Goal: Task Accomplishment & Management: Use online tool/utility

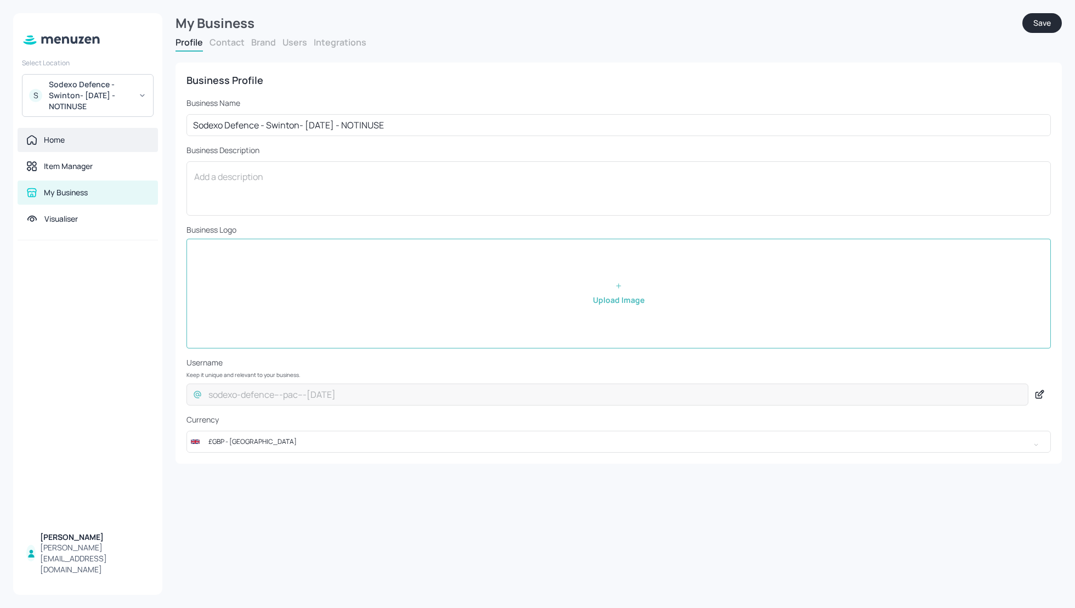
click at [64, 139] on div "Home" at bounding box center [54, 139] width 21 height 11
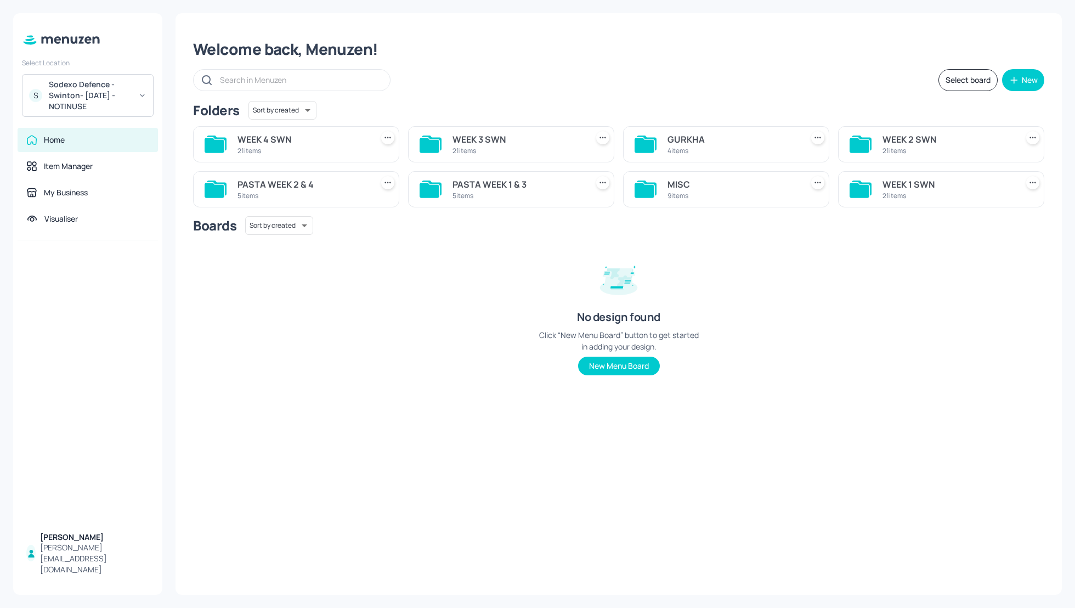
click at [91, 99] on div "Sodexo Defence - Swinton- MAY 2025 - NOTINUSE" at bounding box center [90, 95] width 83 height 33
click at [137, 248] on div "See All" at bounding box center [87, 249] width 121 height 8
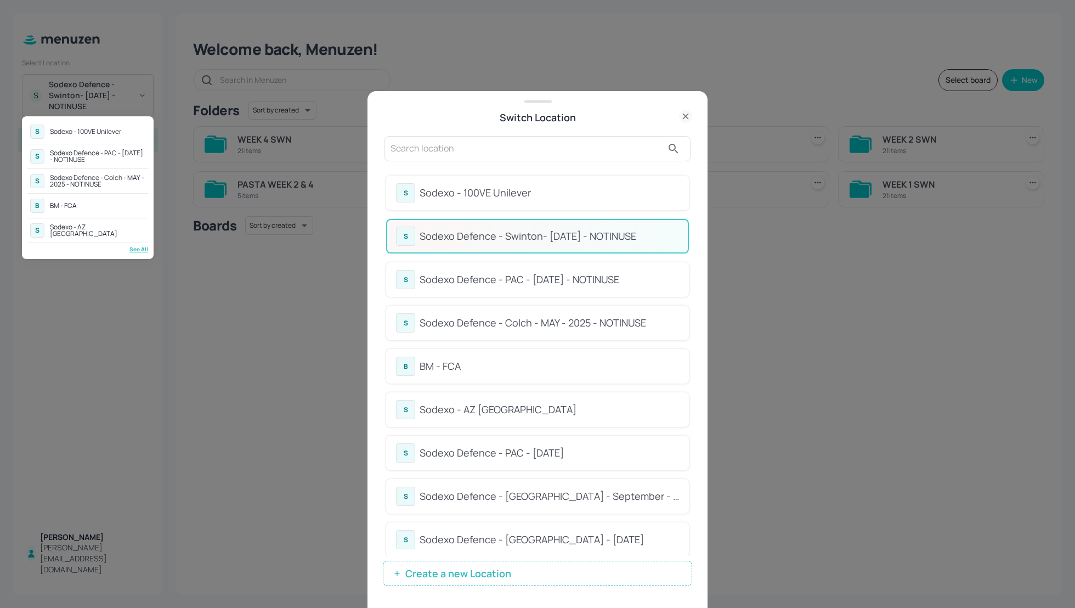
click at [424, 150] on div at bounding box center [537, 304] width 1075 height 608
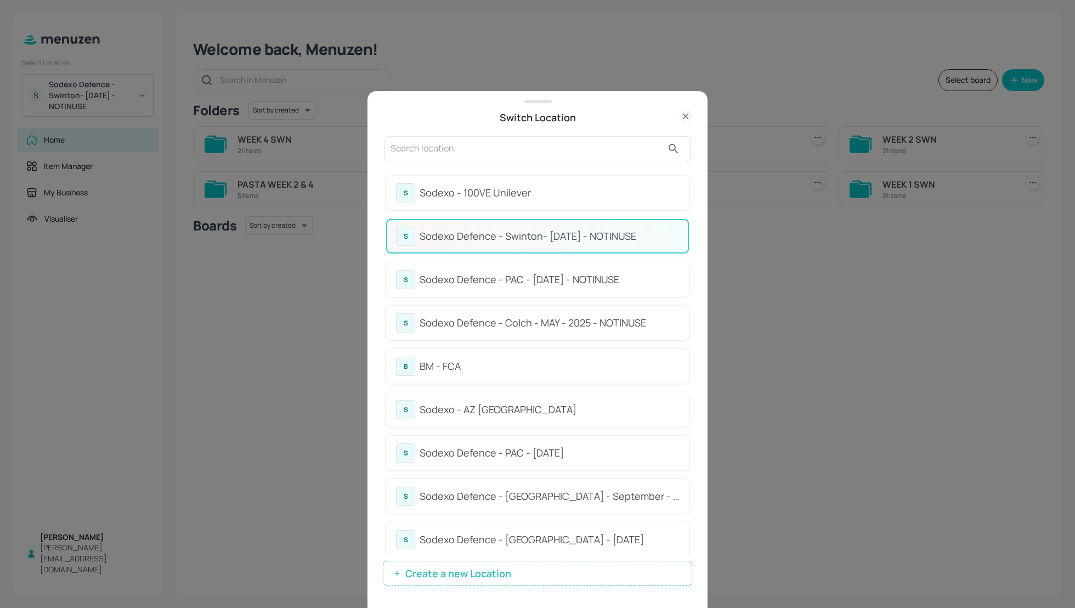
click at [412, 148] on input "text" at bounding box center [527, 149] width 272 height 18
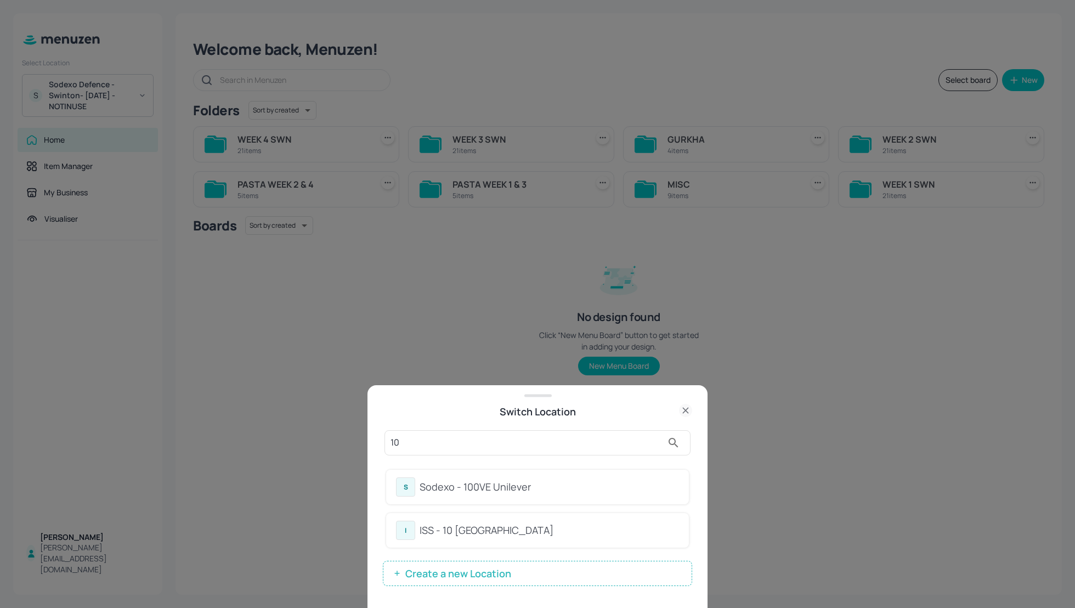
type input "10"
click at [474, 528] on div "ISS - 10 South Collonade" at bounding box center [549, 530] width 259 height 15
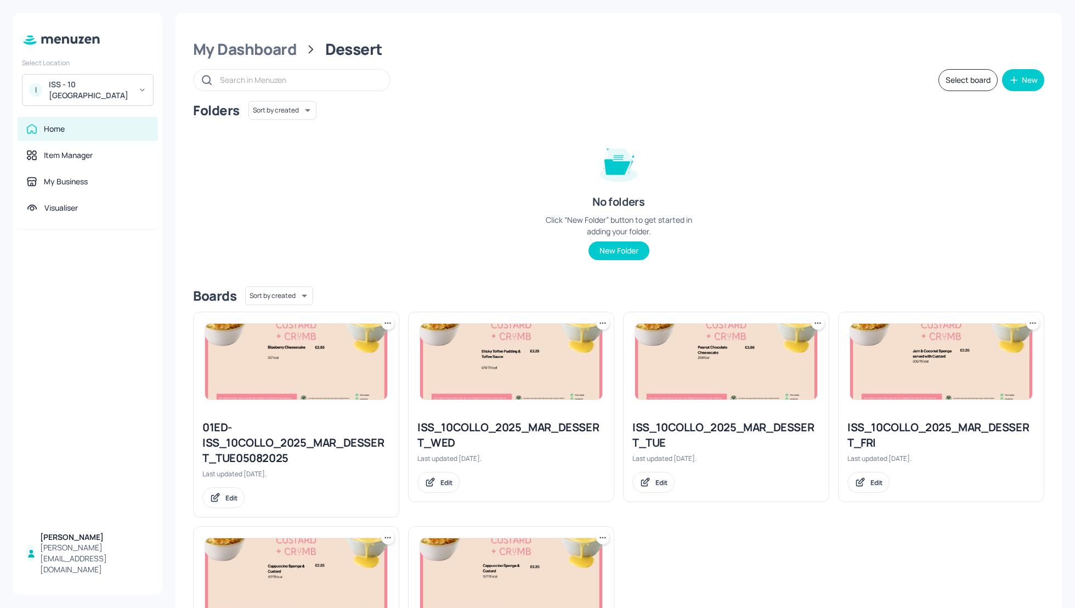
click at [360, 220] on div "Folders Sort by created id ​ No folders Click “New Folder” button to get starte…" at bounding box center [618, 189] width 851 height 177
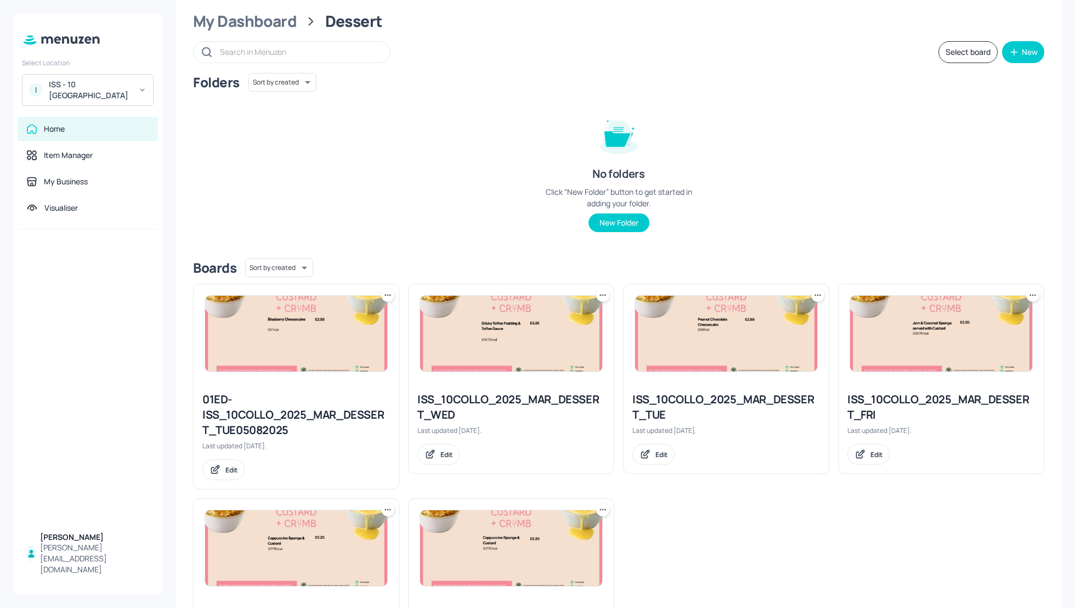
scroll to position [29, 0]
click at [250, 22] on div "My Dashboard" at bounding box center [245, 20] width 104 height 20
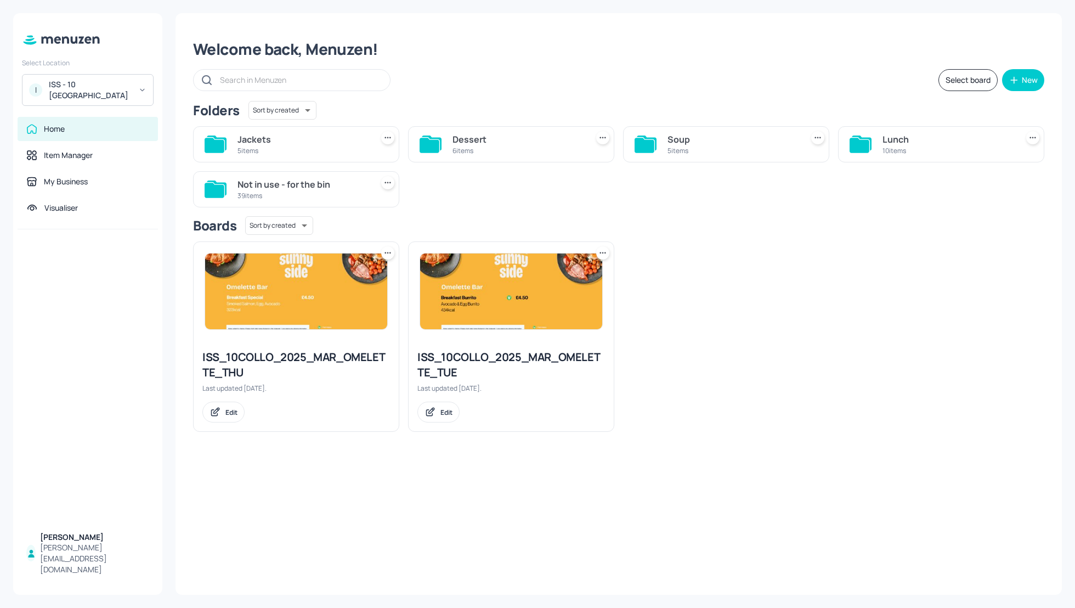
click at [775, 345] on div "ISS_10COLLO_2025_MAR_OMELETTE_THU Last updated 3 days ago. Edit ISS_10COLLO_202…" at bounding box center [614, 332] width 860 height 199
click at [686, 134] on div "Soup" at bounding box center [733, 139] width 131 height 13
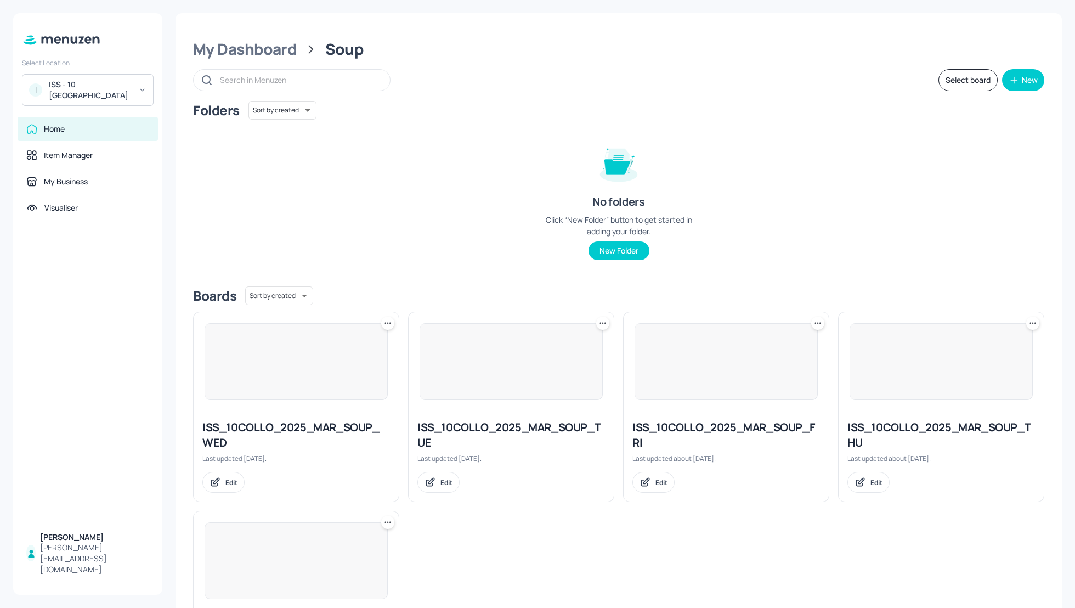
click at [841, 177] on div "Folders Sort by created id ​ No folders Click “New Folder” button to get starte…" at bounding box center [618, 189] width 851 height 177
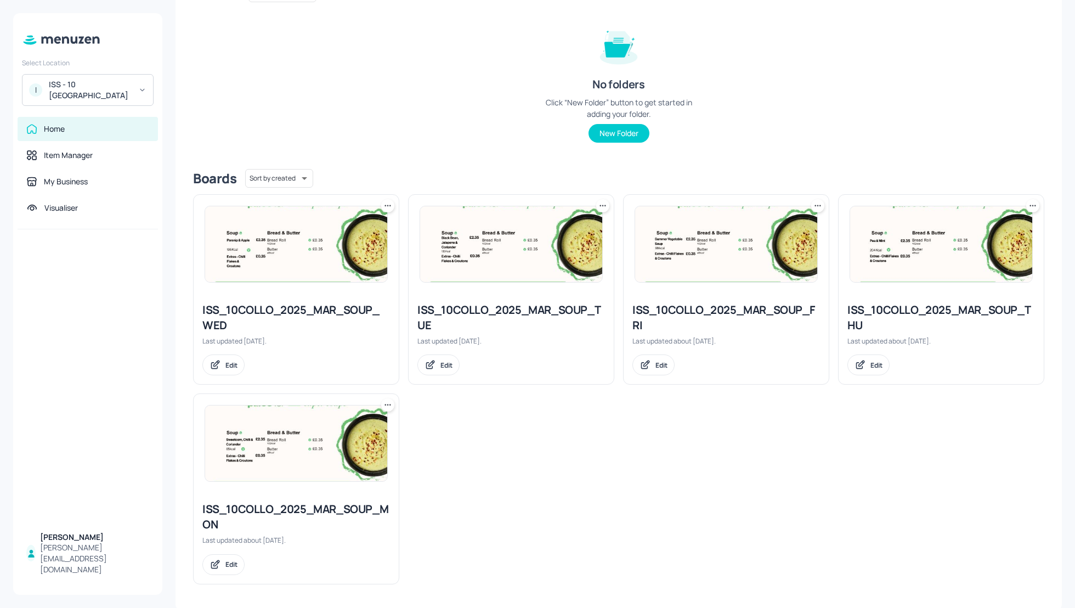
scroll to position [118, 0]
click at [316, 510] on div "ISS_10COLLO_2025_MAR_SOUP_MON" at bounding box center [296, 515] width 188 height 31
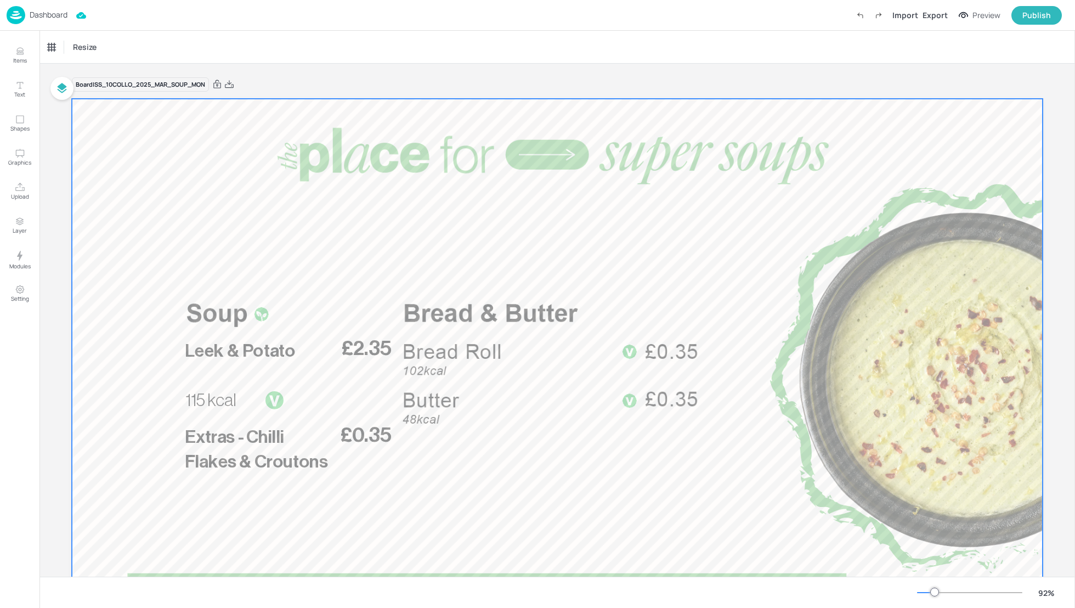
click at [516, 347] on div at bounding box center [557, 372] width 971 height 546
click at [21, 190] on icon "Upload" at bounding box center [19, 187] width 9 height 8
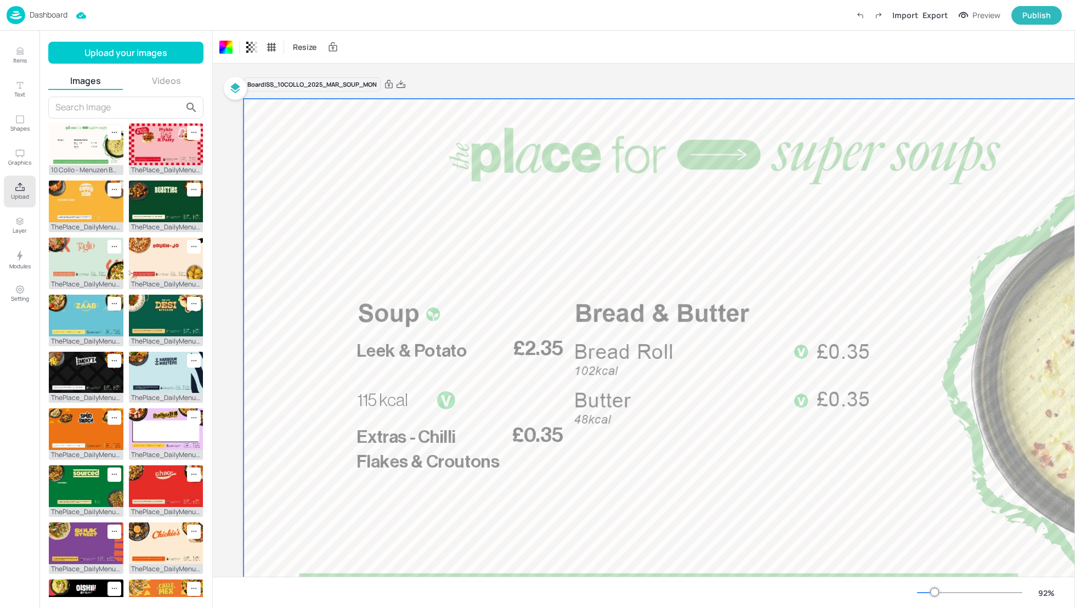
click at [97, 105] on input "text" at bounding box center [118, 108] width 127 height 18
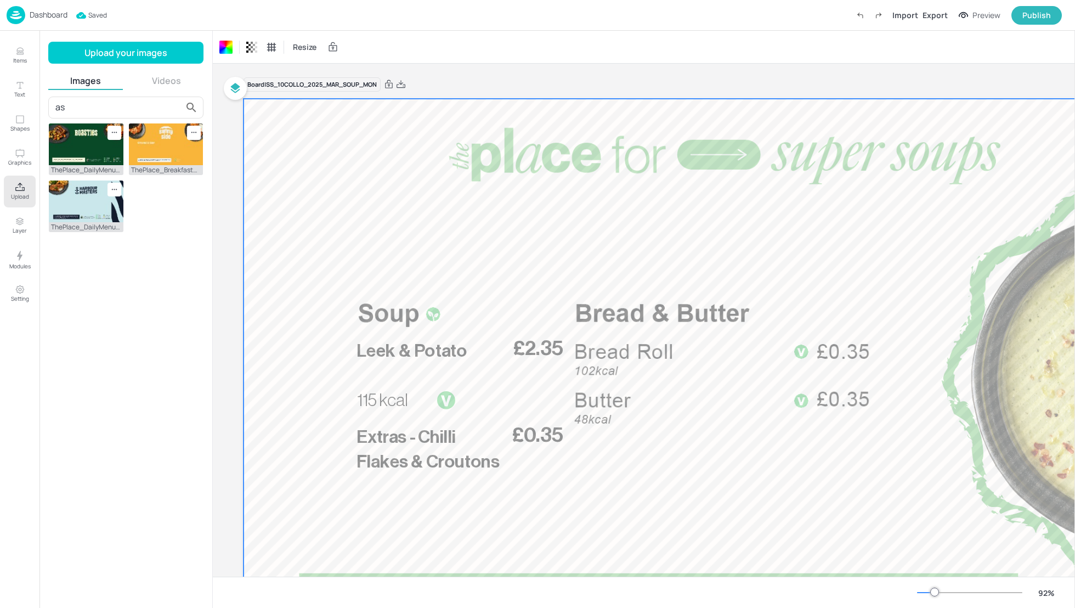
type input "a"
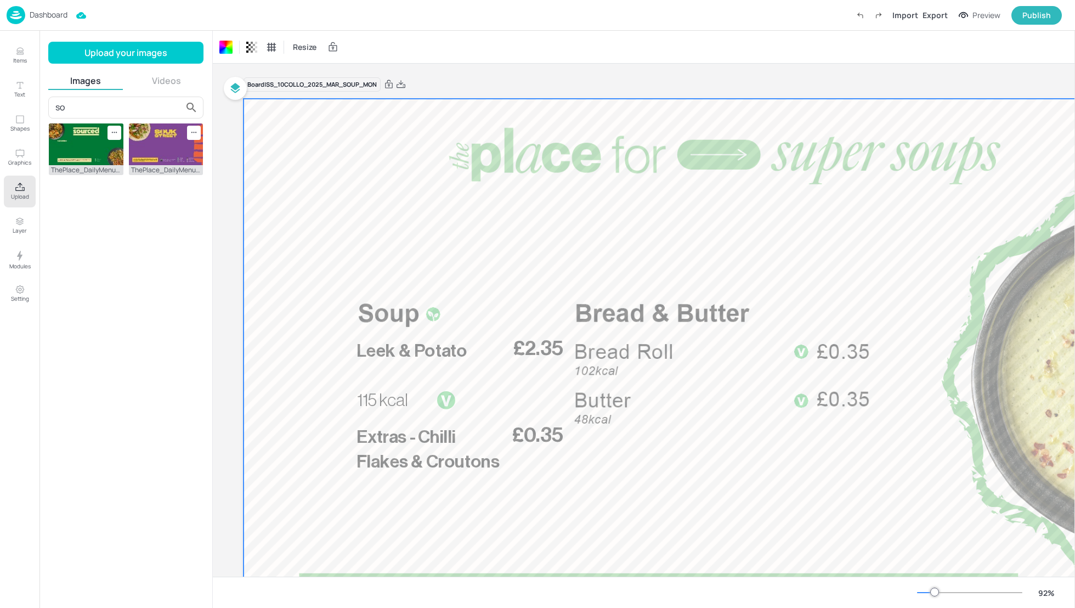
type input "s"
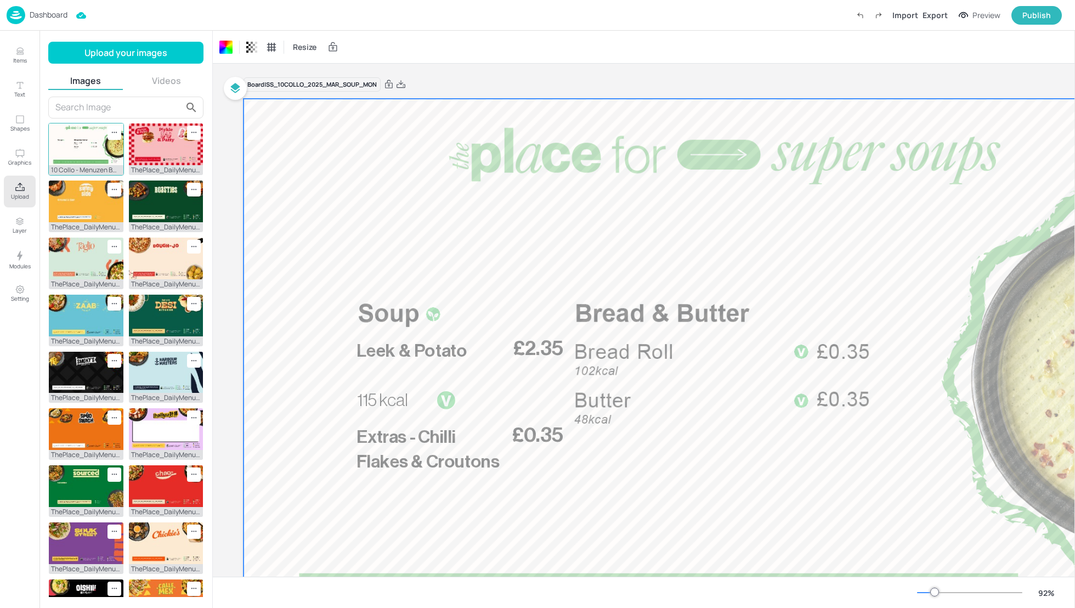
click at [75, 140] on img at bounding box center [86, 144] width 75 height 42
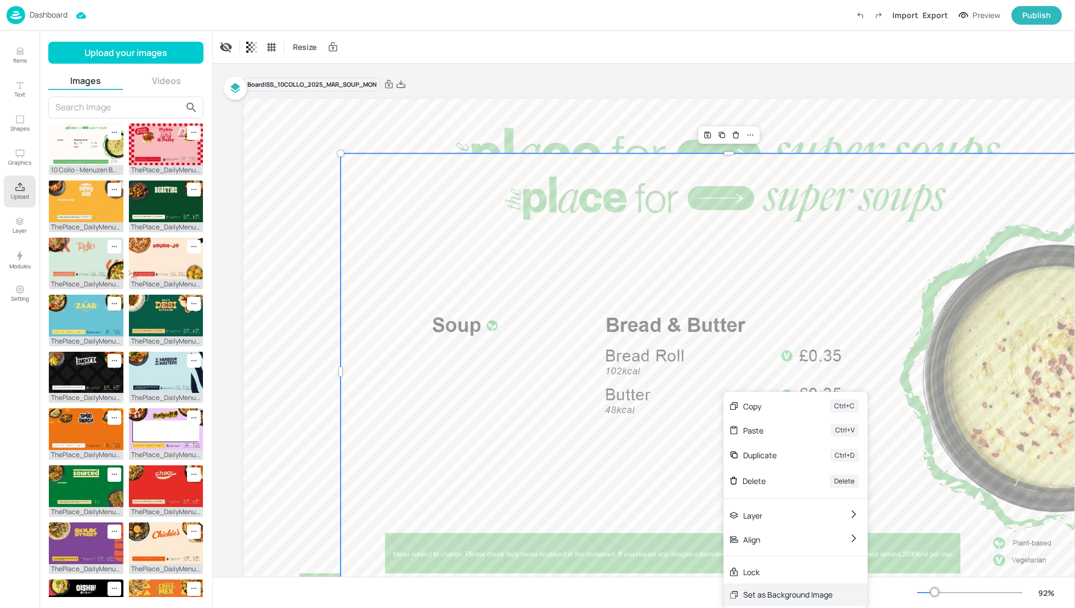
click at [767, 600] on div "Set as Background Image" at bounding box center [787, 595] width 89 height 12
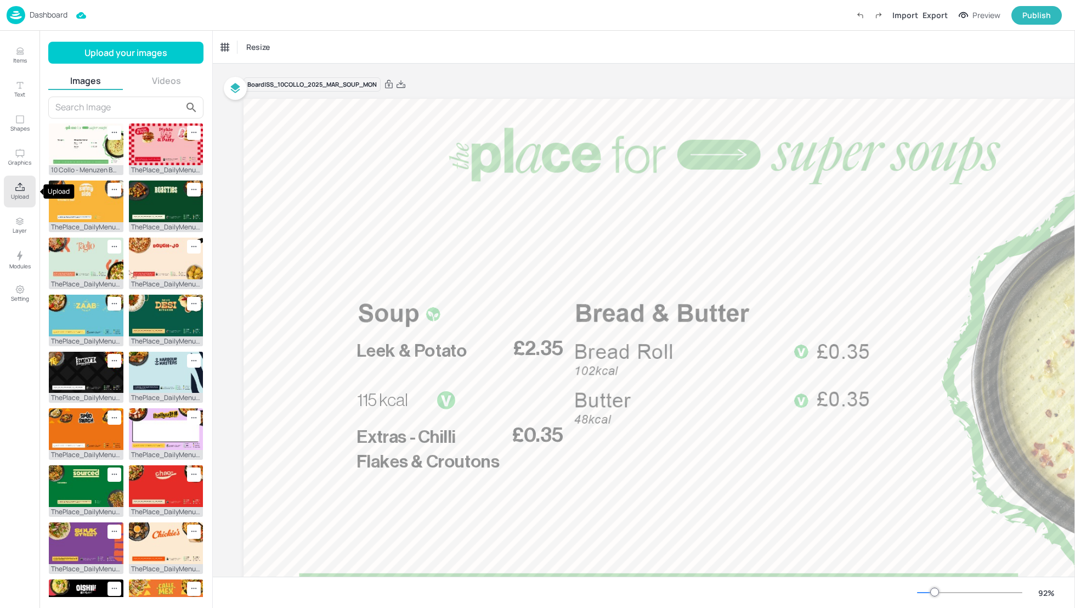
click at [20, 187] on icon "Upload" at bounding box center [20, 187] width 10 height 10
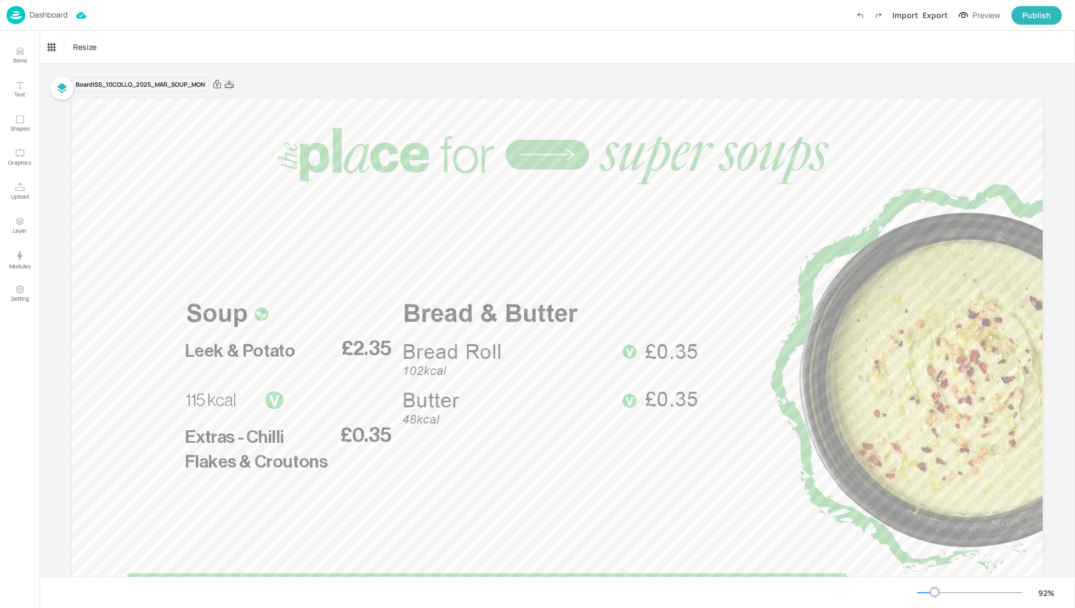
click at [233, 84] on icon at bounding box center [229, 84] width 9 height 8
click at [60, 12] on p "Dashboard" at bounding box center [49, 15] width 38 height 8
